Goal: Information Seeking & Learning: Learn about a topic

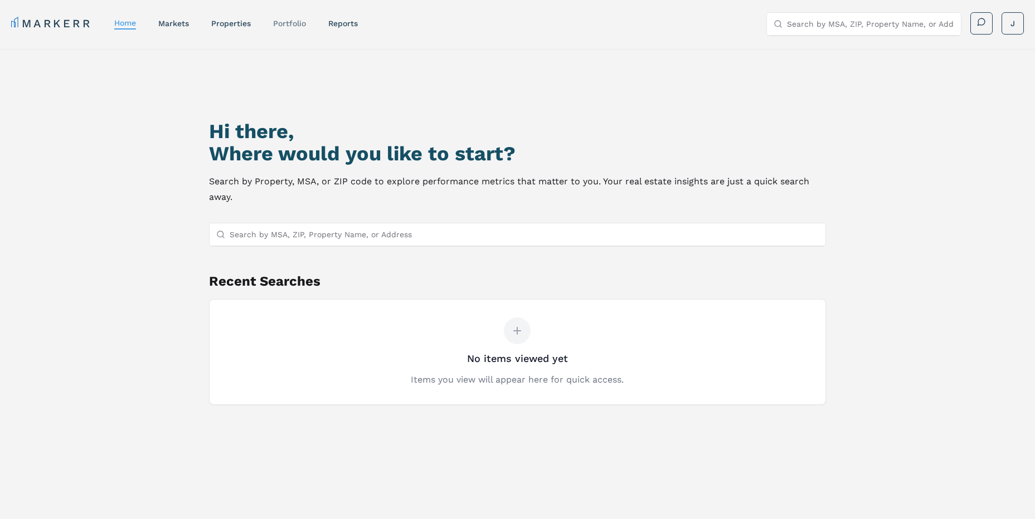
click at [280, 20] on link "Portfolio" at bounding box center [289, 23] width 33 height 9
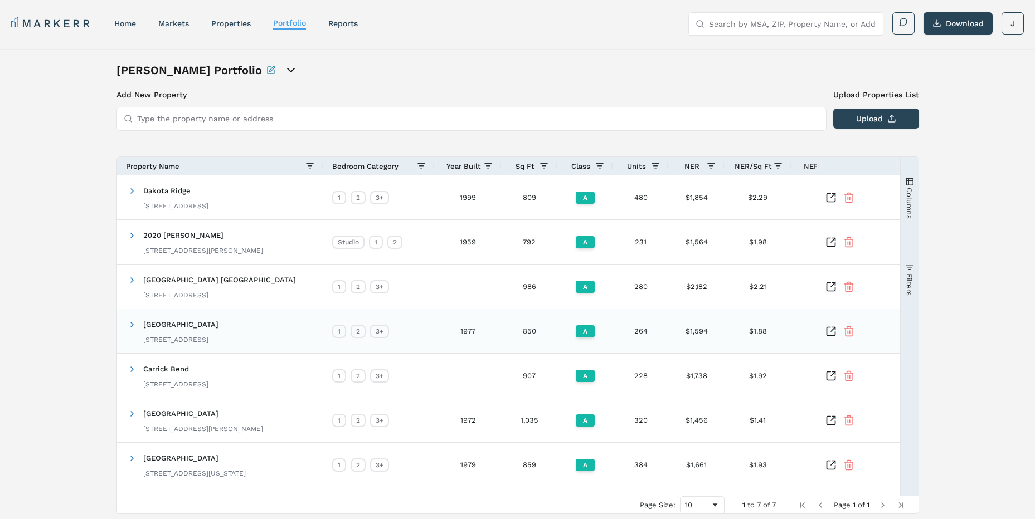
click at [219, 327] on span "[GEOGRAPHIC_DATA]" at bounding box center [180, 325] width 75 height 8
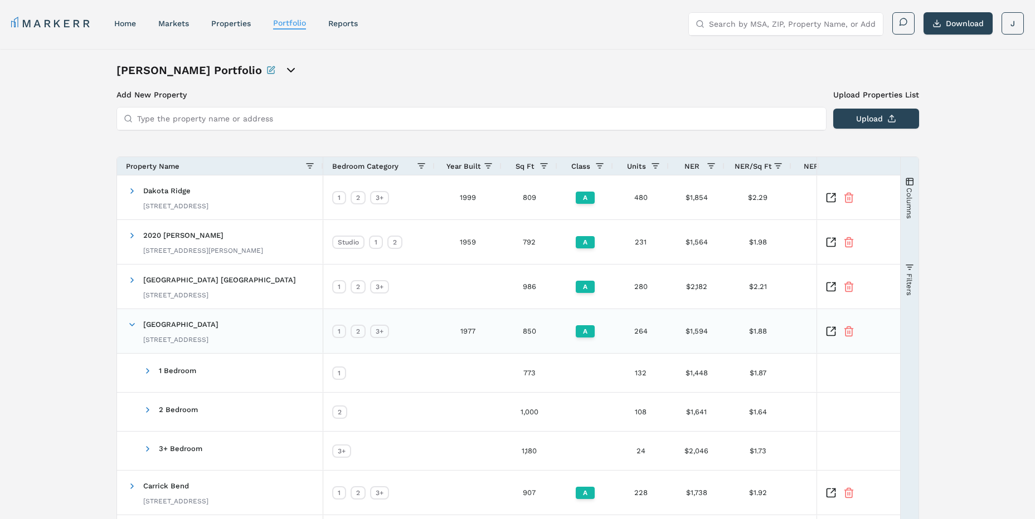
click at [826, 331] on icon "Inspect Comparable" at bounding box center [831, 331] width 11 height 11
click at [831, 326] on icon "Inspect Comparable" at bounding box center [831, 331] width 11 height 11
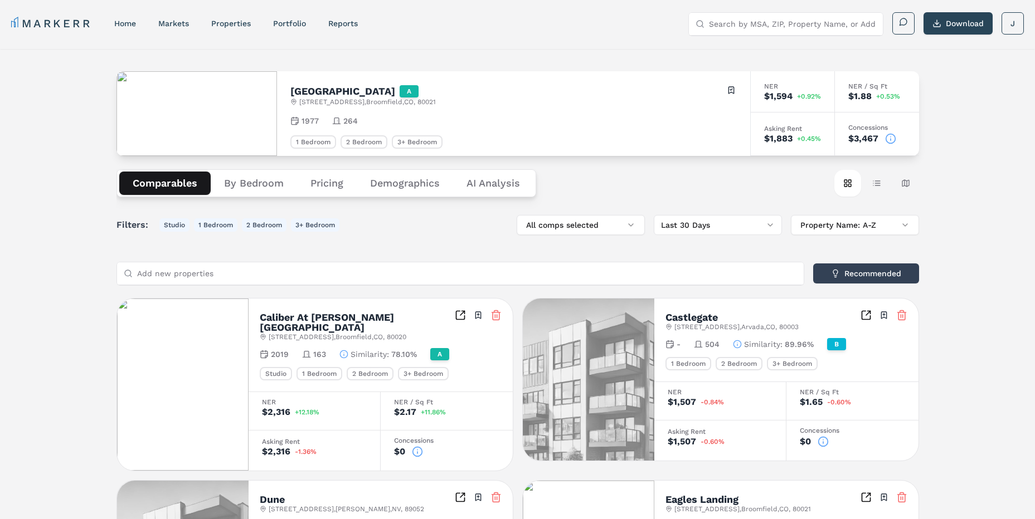
click at [258, 184] on button "By Bedroom" at bounding box center [254, 183] width 86 height 23
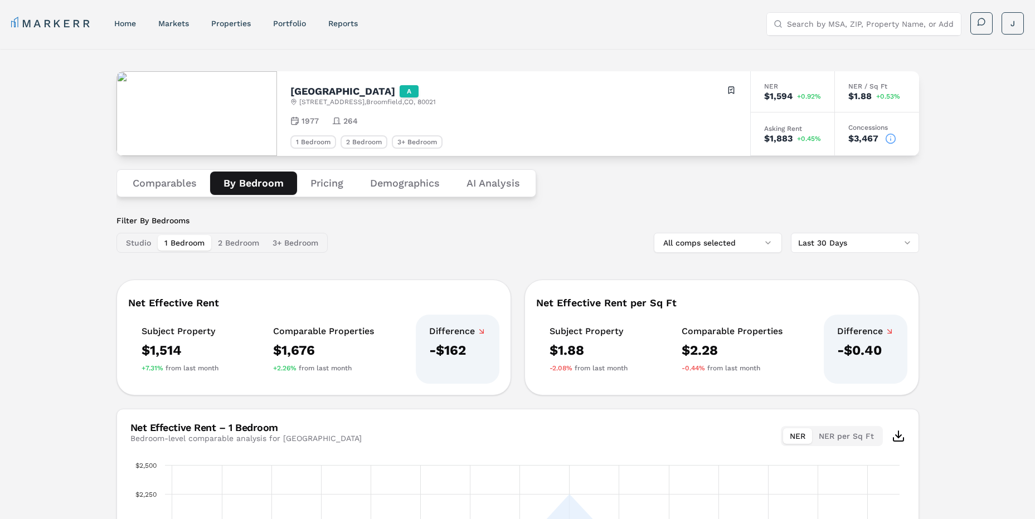
click at [169, 354] on div "$1,514" at bounding box center [180, 351] width 77 height 18
click at [184, 354] on div "$1,514" at bounding box center [180, 351] width 77 height 18
click at [240, 242] on button "2 Bedroom" at bounding box center [238, 243] width 55 height 16
click at [305, 240] on button "3+ Bedroom" at bounding box center [295, 243] width 59 height 16
click at [176, 250] on button "1 Bedroom" at bounding box center [185, 243] width 54 height 16
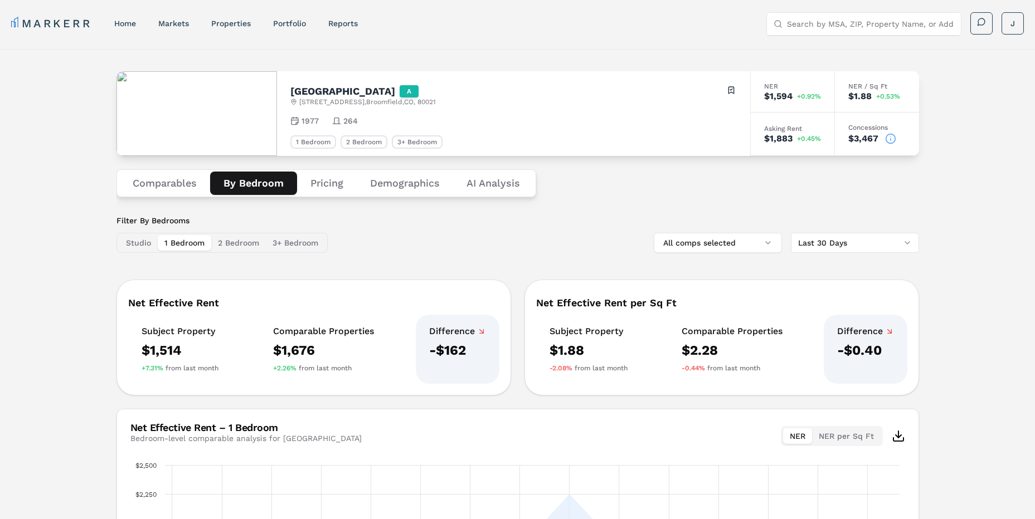
click at [350, 245] on div "Filter By Bedrooms Studio 1 Bedroom 2 Bedroom 3+ Bedroom All comps selected Las…" at bounding box center [517, 234] width 803 height 38
click at [666, 40] on div "MARKERR home markets properties Portfolio reports Search by MSA, ZIP, Property …" at bounding box center [517, 22] width 1035 height 45
click at [140, 247] on button "Studio" at bounding box center [138, 243] width 38 height 16
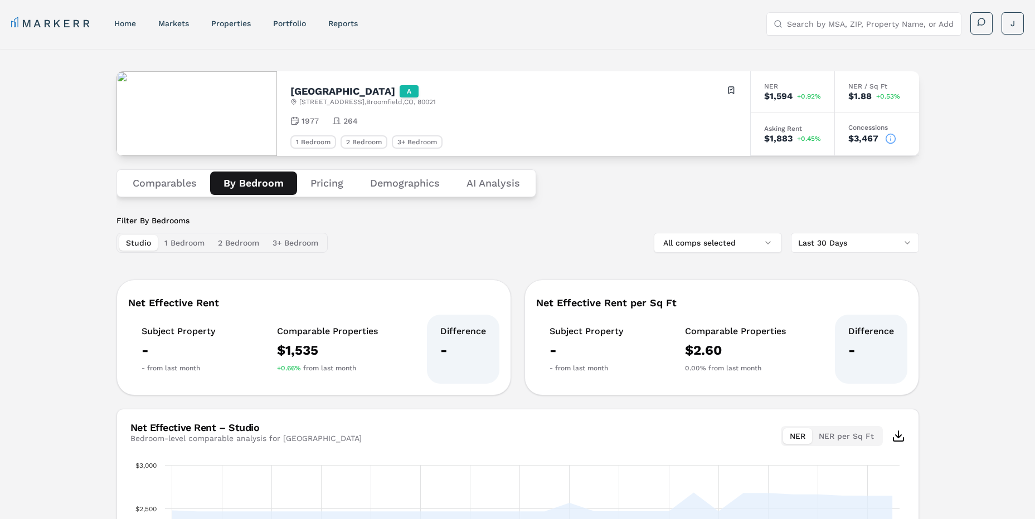
click at [188, 247] on button "1 Bedroom" at bounding box center [185, 243] width 54 height 16
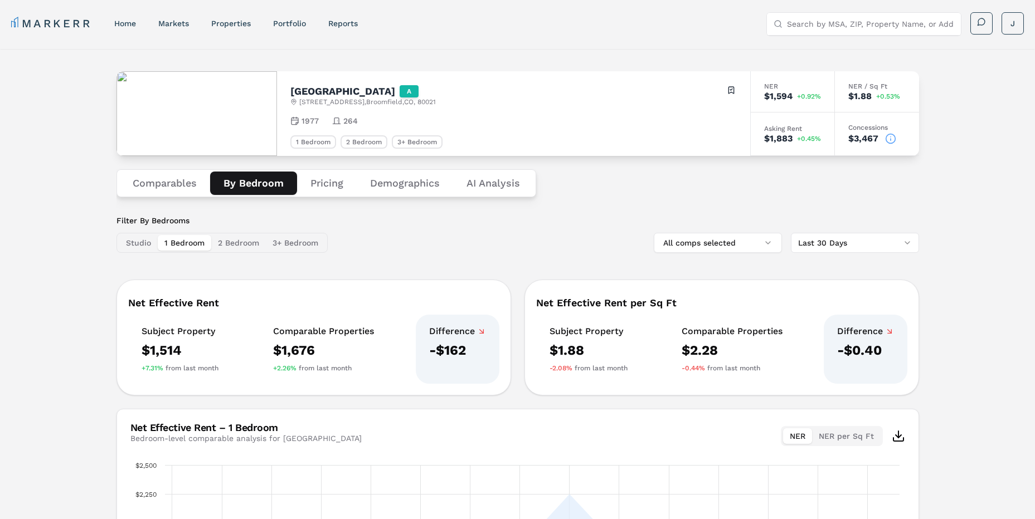
click at [217, 245] on button "2 Bedroom" at bounding box center [238, 243] width 55 height 16
click at [289, 242] on button "3+ Bedroom" at bounding box center [295, 243] width 59 height 16
click at [293, 21] on link "Portfolio" at bounding box center [289, 23] width 33 height 9
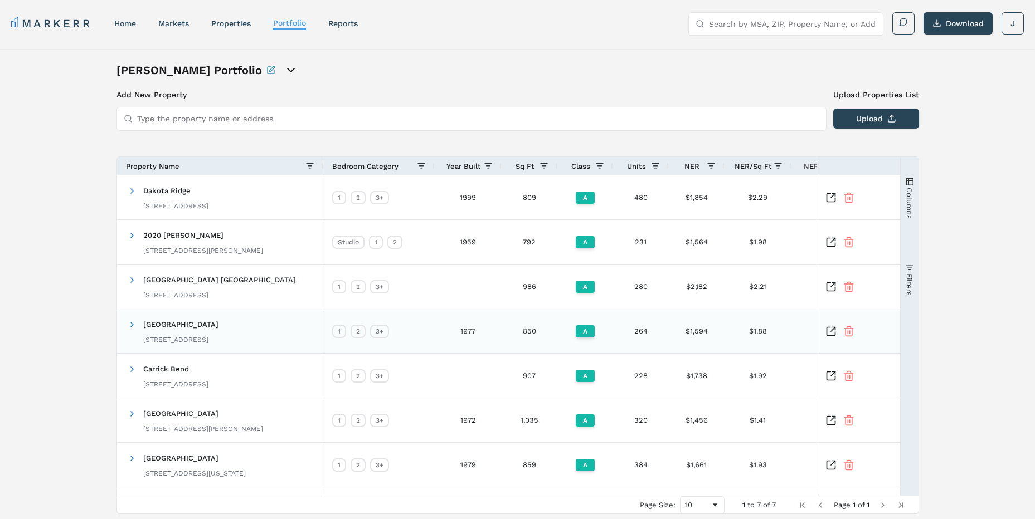
click at [826, 327] on icon "Inspect Comparable" at bounding box center [831, 331] width 11 height 11
click at [564, 107] on div at bounding box center [471, 119] width 710 height 24
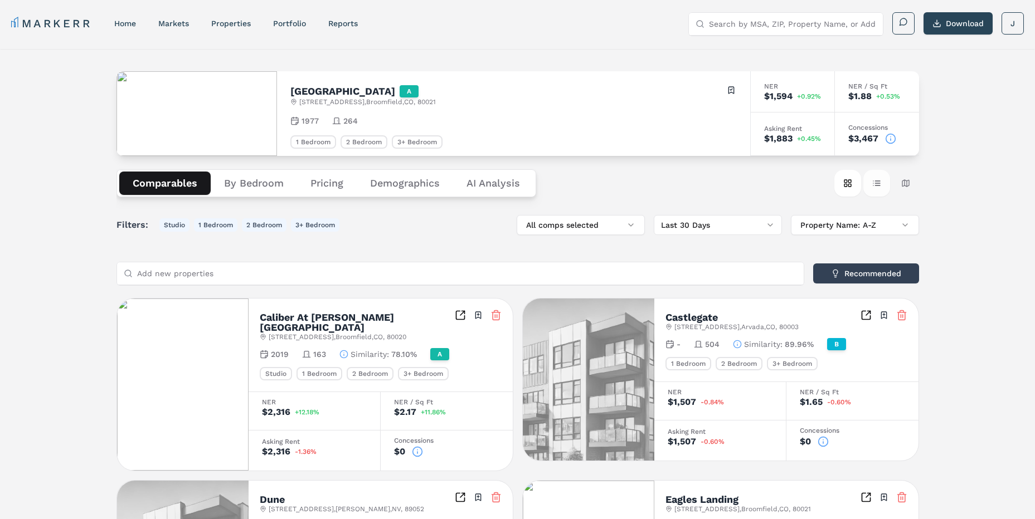
click at [879, 192] on button "Table view" at bounding box center [876, 183] width 27 height 27
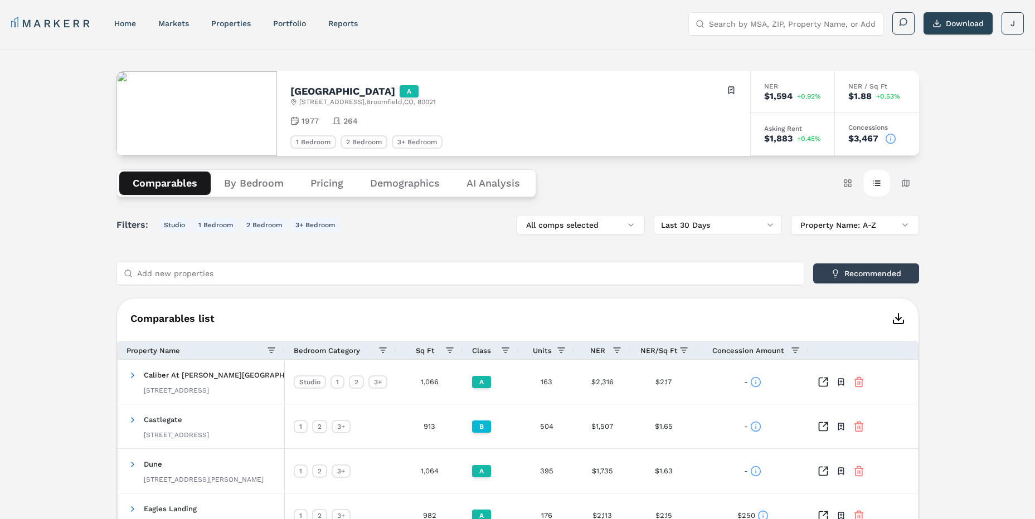
scroll to position [56, 0]
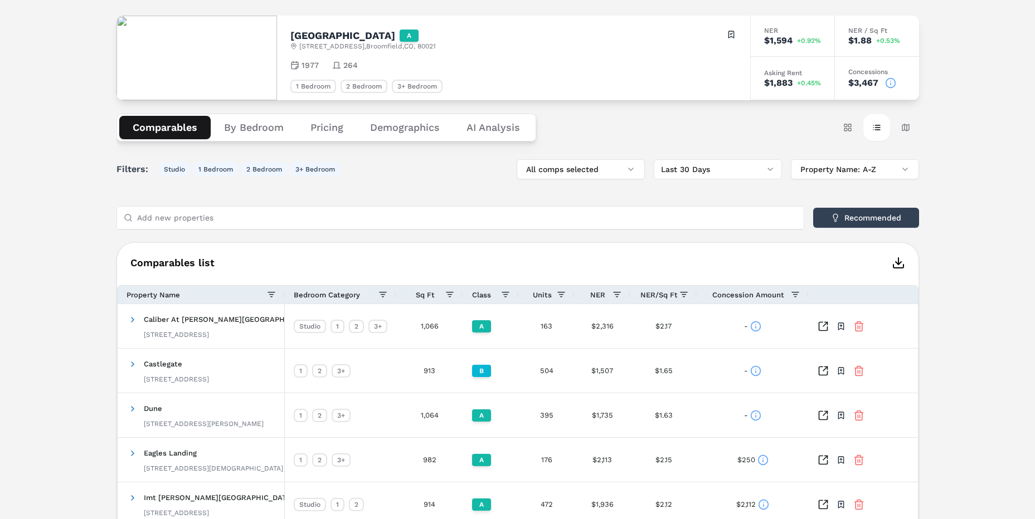
click at [741, 298] on span "Concession Amount" at bounding box center [748, 295] width 72 height 8
click at [746, 290] on div "Concession Amount 1" at bounding box center [748, 295] width 85 height 12
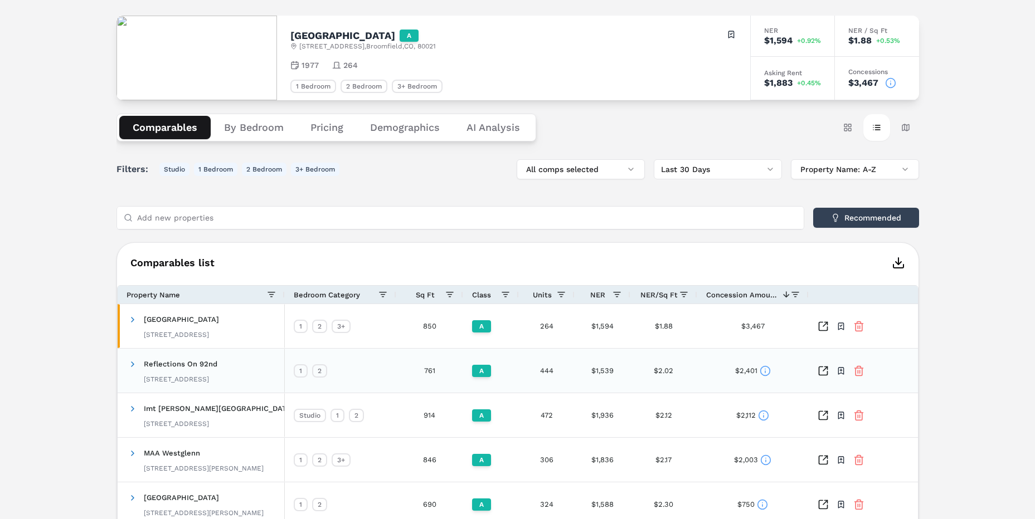
click at [760, 373] on icon at bounding box center [765, 371] width 11 height 11
click at [768, 415] on icon at bounding box center [763, 415] width 11 height 11
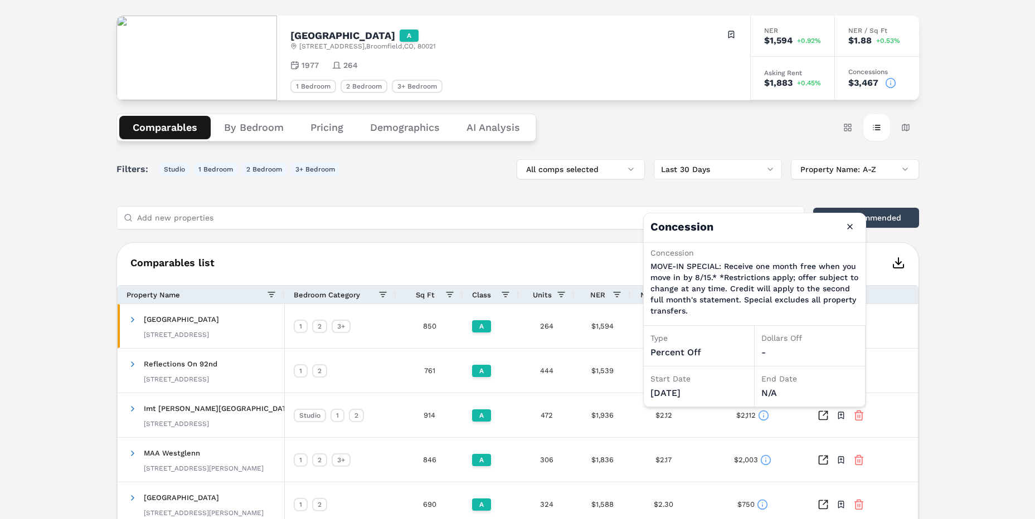
click at [501, 272] on div "Comparables list Press ENTER to sort. Press CTRL ENTER to open filter Drag here…" at bounding box center [517, 514] width 803 height 544
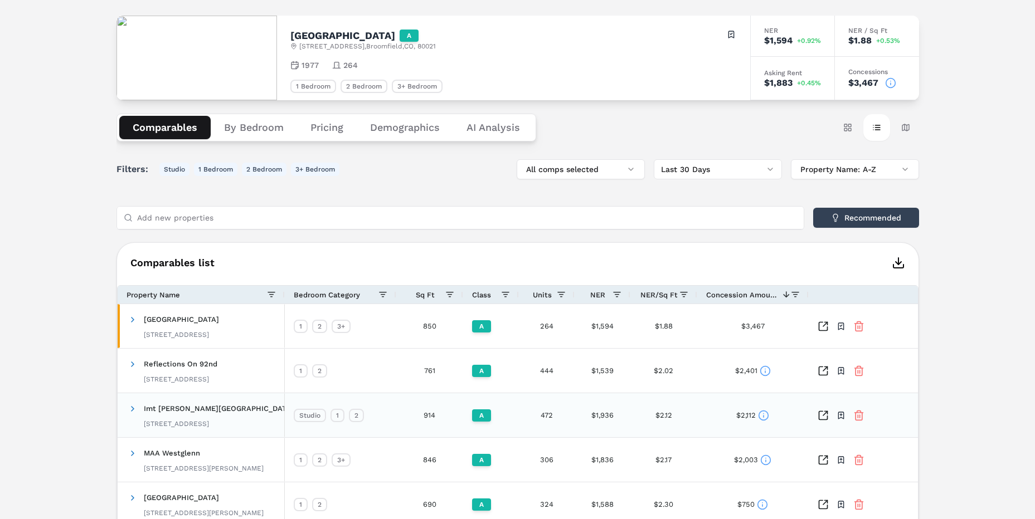
scroll to position [111, 0]
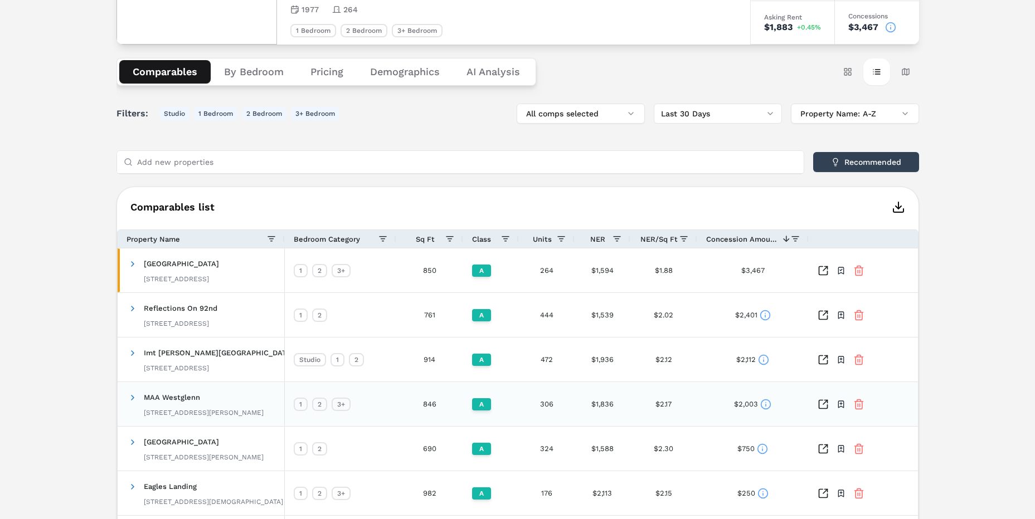
click at [764, 402] on icon at bounding box center [765, 404] width 11 height 11
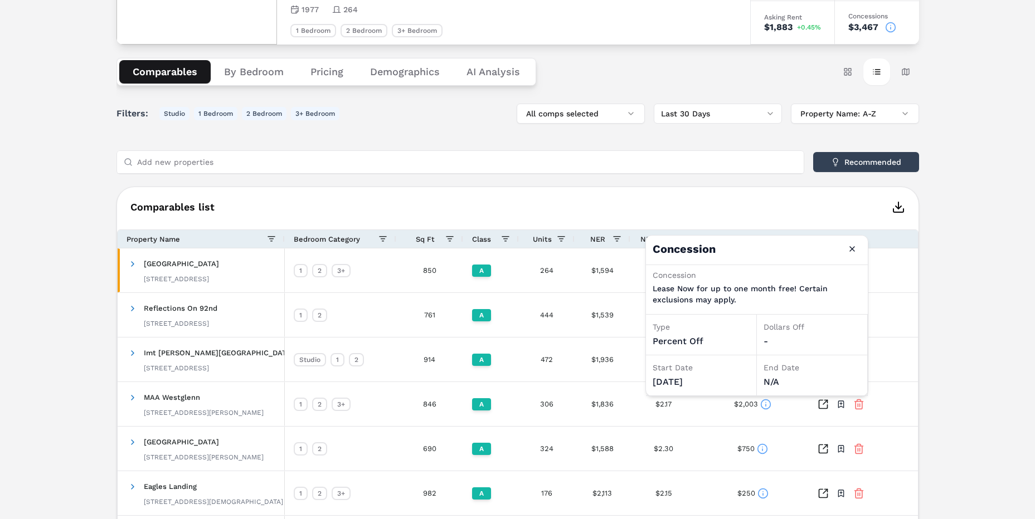
click at [766, 299] on p "Lease Now for up to one month free! Certain exclusions may apply." at bounding box center [757, 294] width 208 height 22
click at [886, 407] on div "Toggle portfolio menu" at bounding box center [864, 404] width 111 height 44
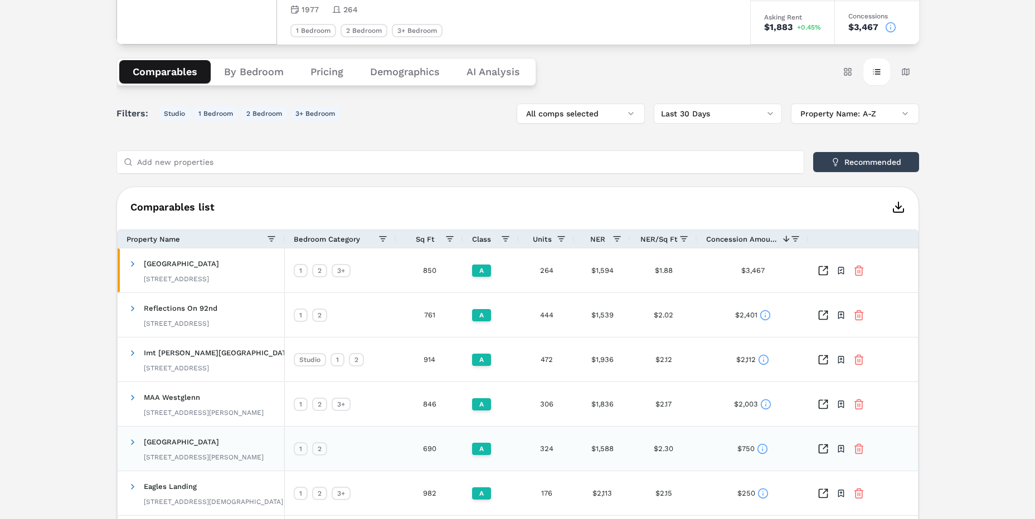
click at [766, 450] on icon at bounding box center [762, 449] width 11 height 11
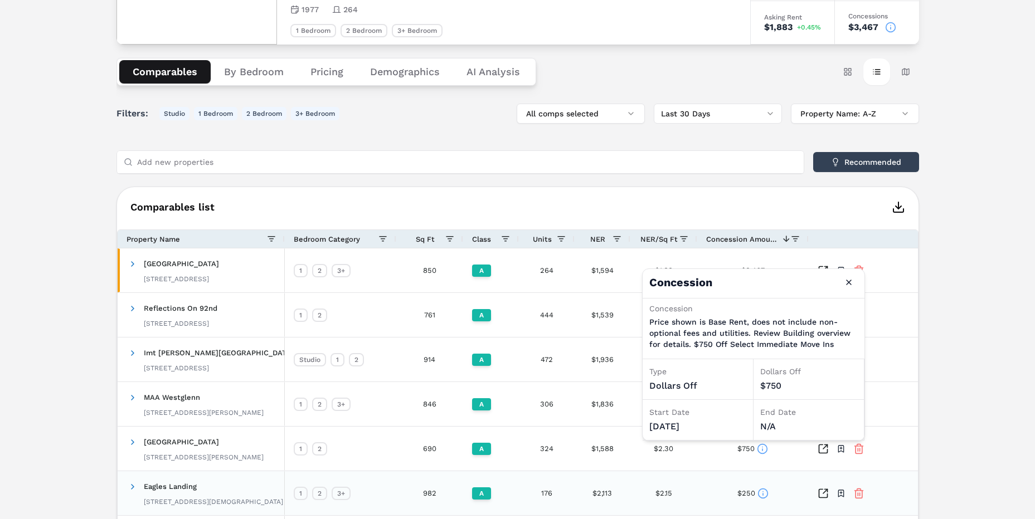
click at [764, 491] on icon at bounding box center [763, 493] width 11 height 11
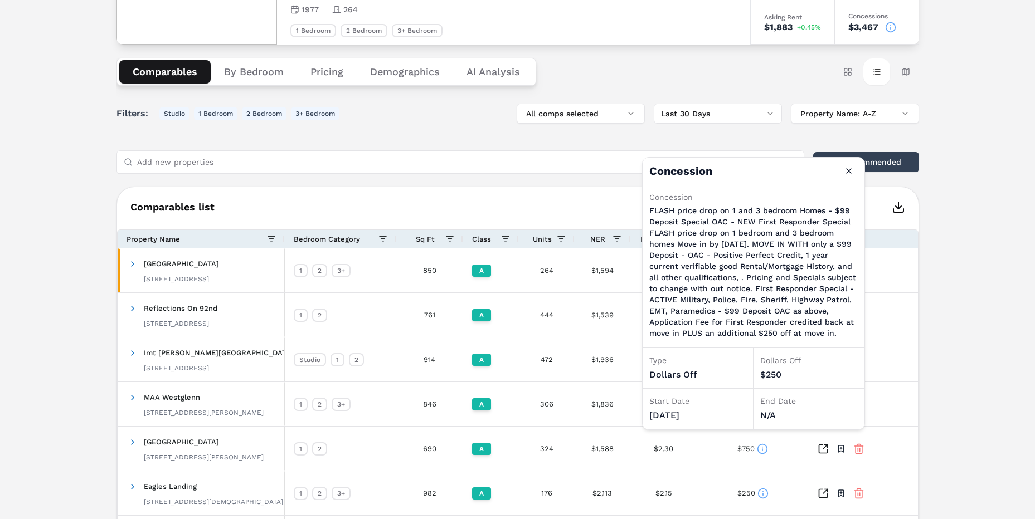
scroll to position [167, 0]
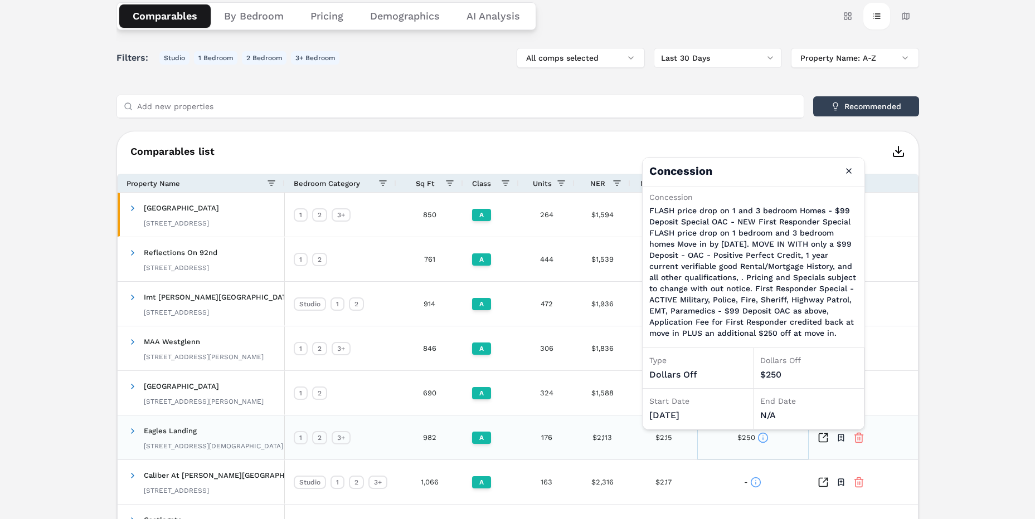
click at [729, 448] on div "$250" at bounding box center [752, 438] width 111 height 44
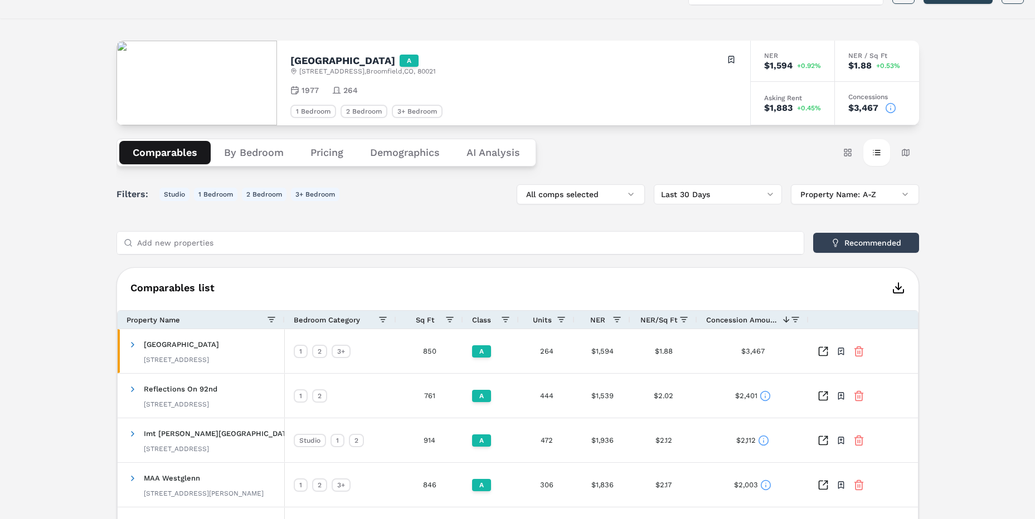
scroll to position [0, 0]
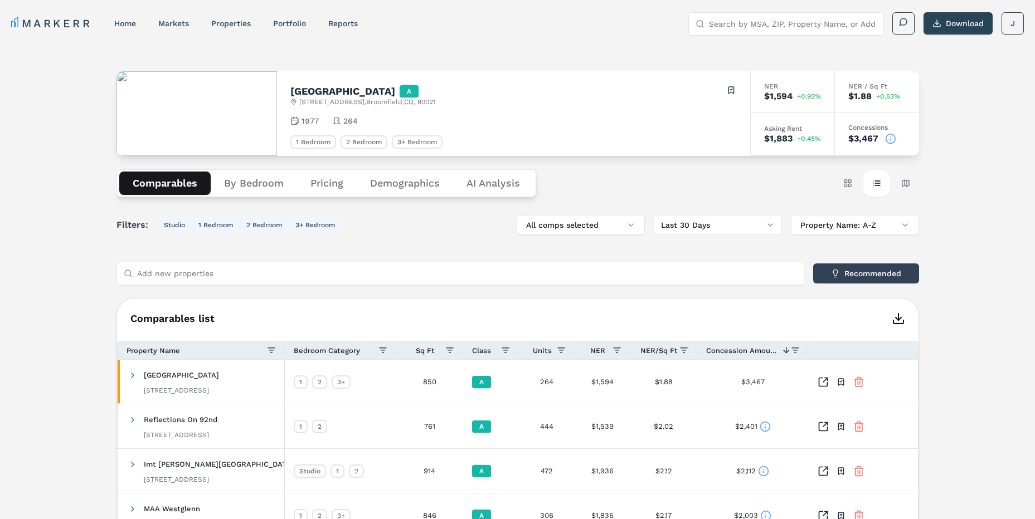
click at [488, 178] on Analysis "AI Analysis" at bounding box center [493, 183] width 80 height 23
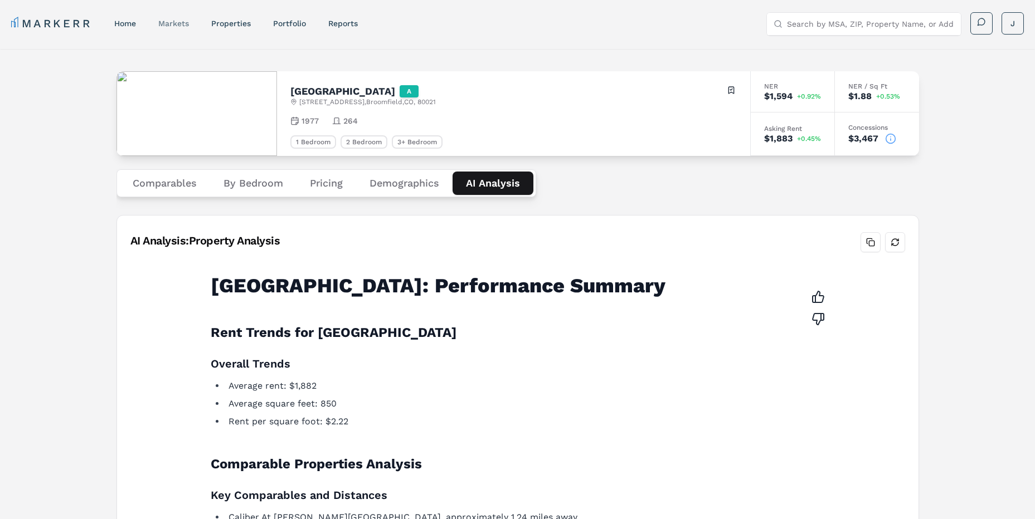
click at [184, 25] on link "markets" at bounding box center [173, 23] width 31 height 9
